Goal: Transaction & Acquisition: Purchase product/service

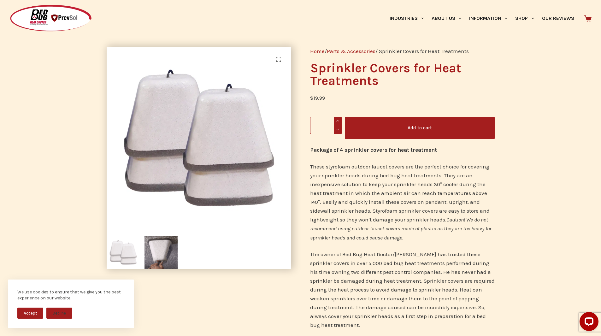
scroll to position [32, 0]
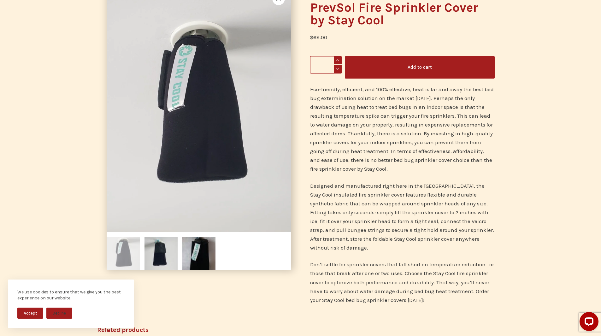
scroll to position [63, 0]
